Goal: Navigation & Orientation: Find specific page/section

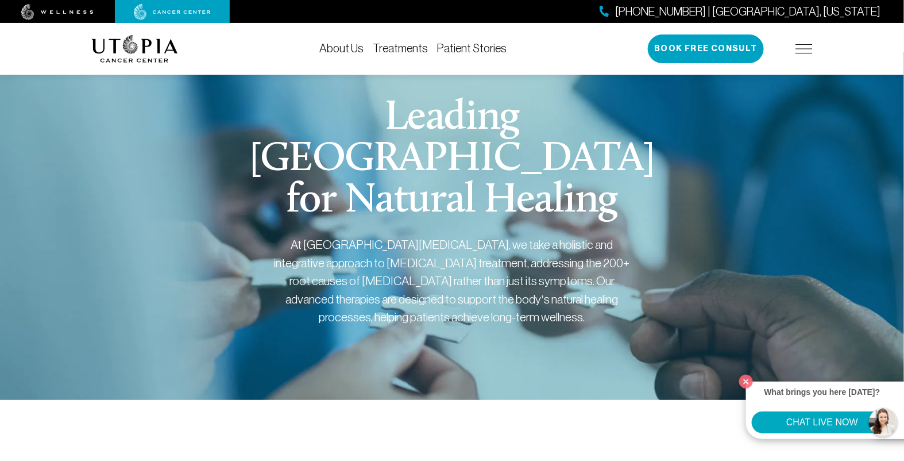
click at [336, 48] on link "About Us" at bounding box center [341, 48] width 44 height 13
click at [745, 383] on button "Close" at bounding box center [747, 381] width 24 height 24
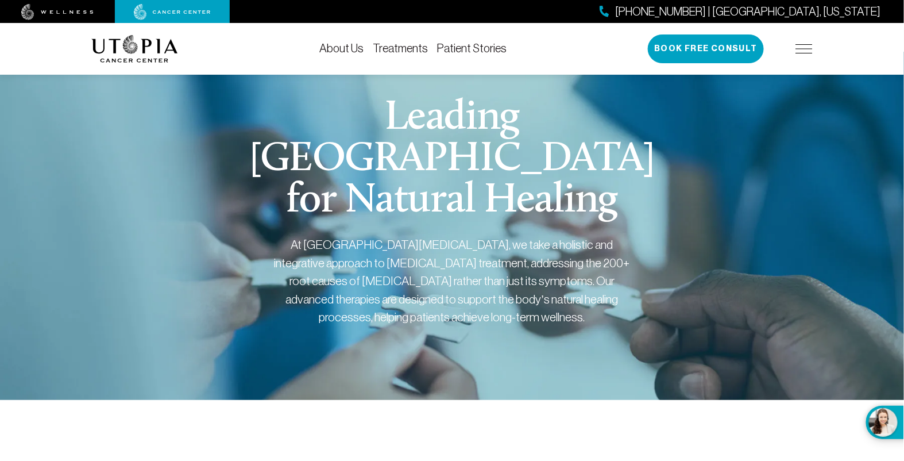
click at [162, 47] on img at bounding box center [134, 49] width 87 height 28
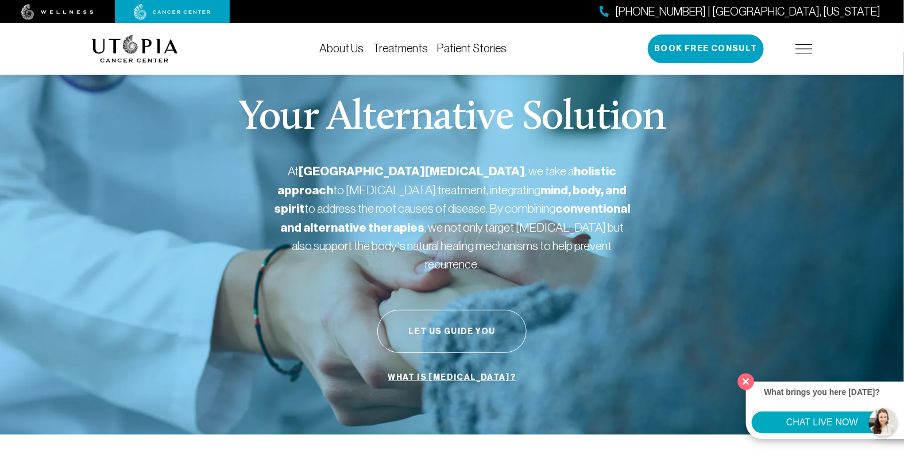
click at [748, 381] on button "Close" at bounding box center [747, 381] width 24 height 24
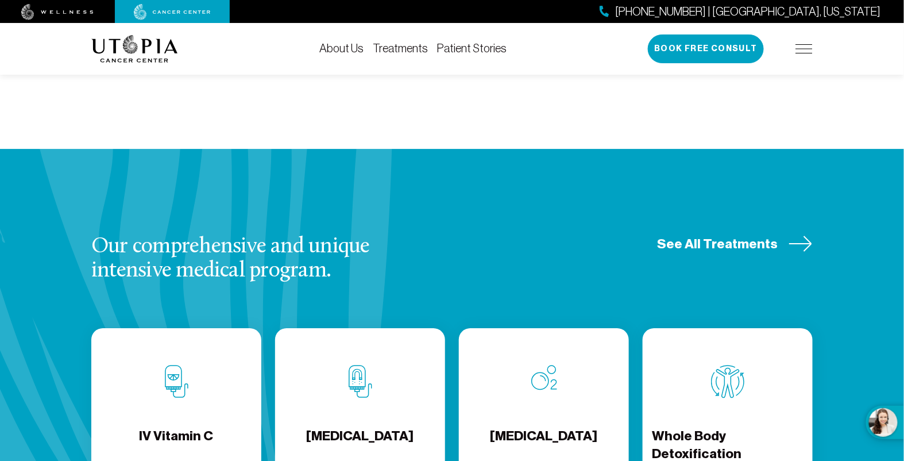
scroll to position [1348, 0]
